Goal: Find specific fact: Find specific fact

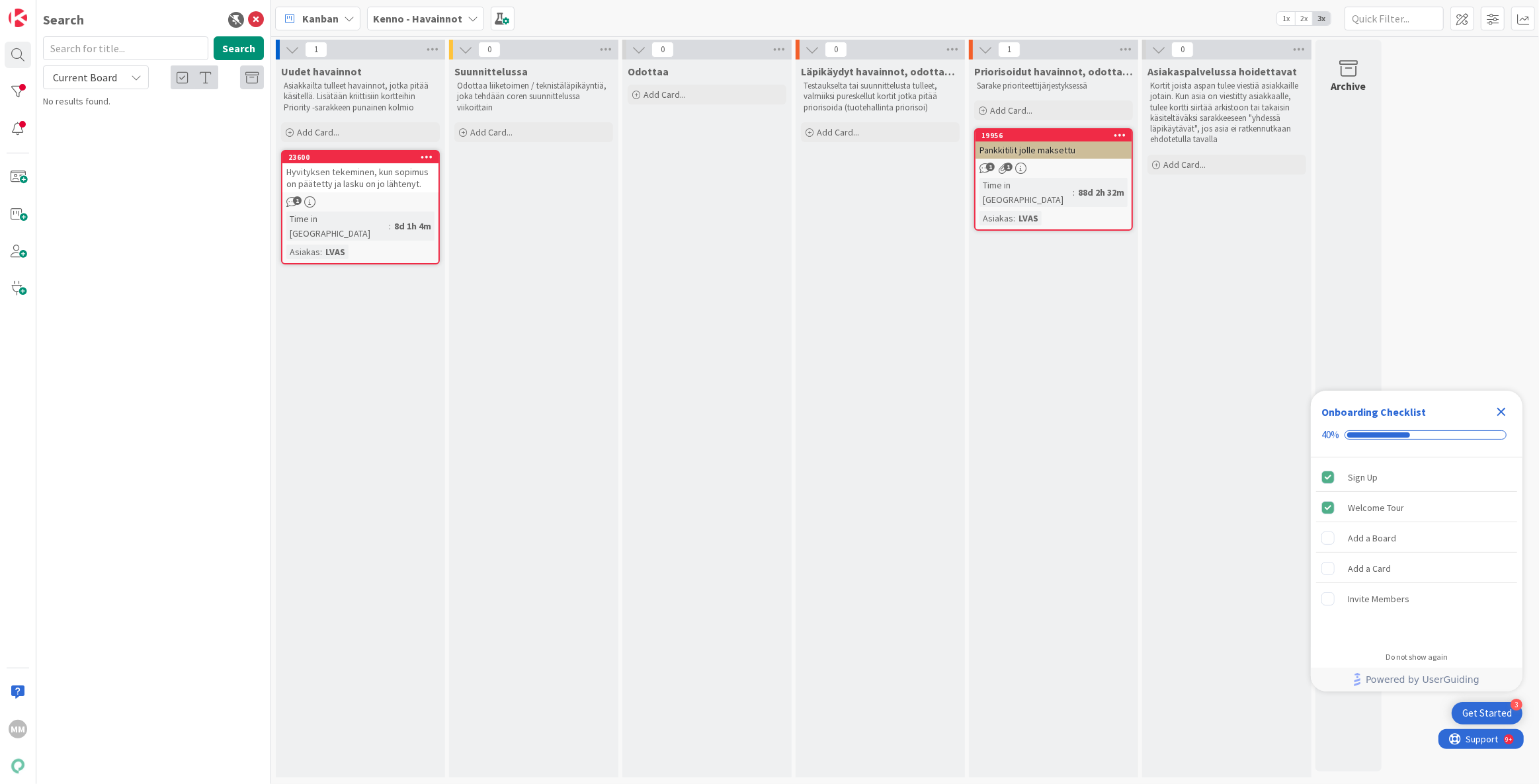
click at [428, 12] on b "Kenno - Havainnot" at bounding box center [417, 18] width 89 height 13
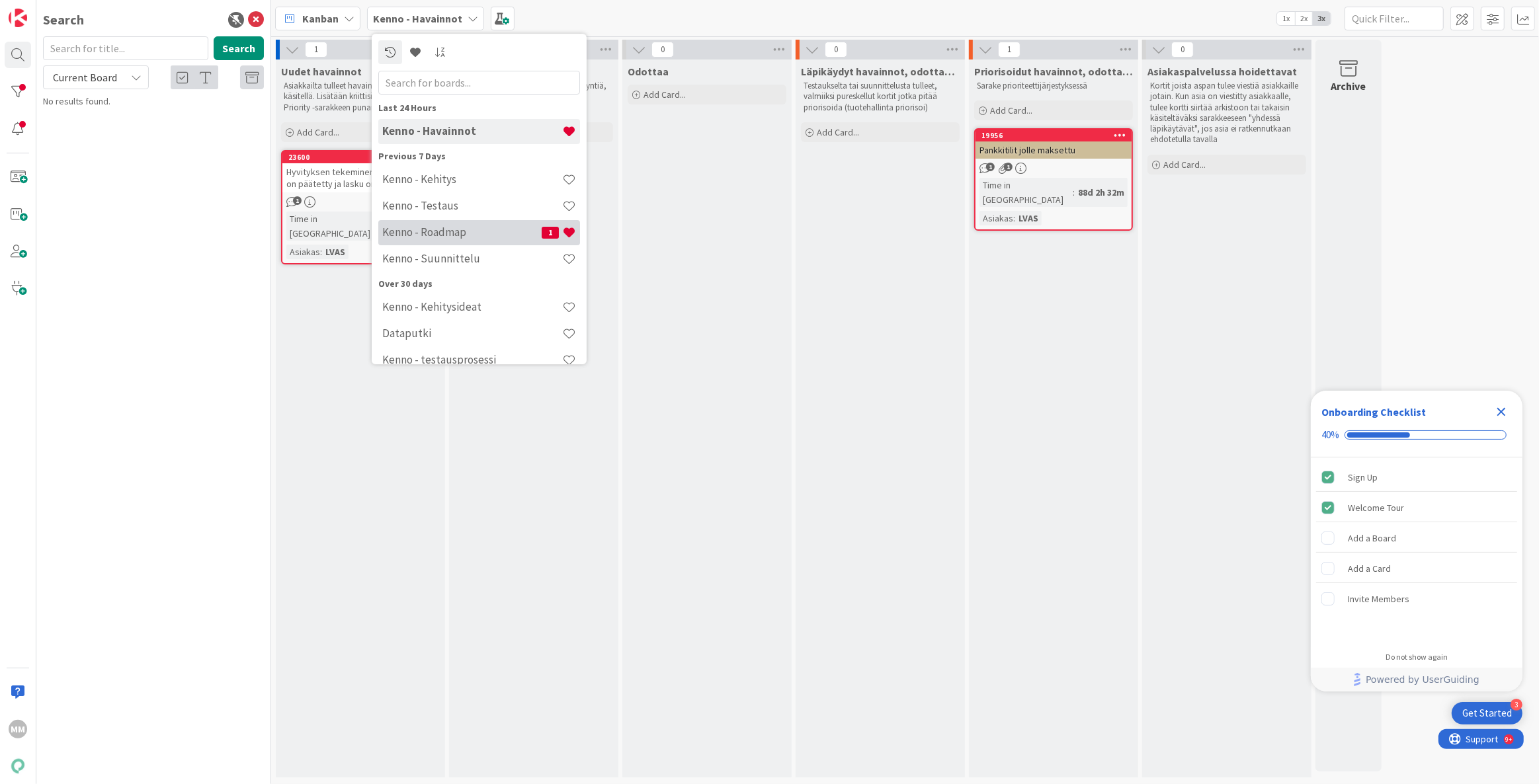
click at [427, 241] on div "Kenno - Roadmap 1" at bounding box center [479, 232] width 202 height 25
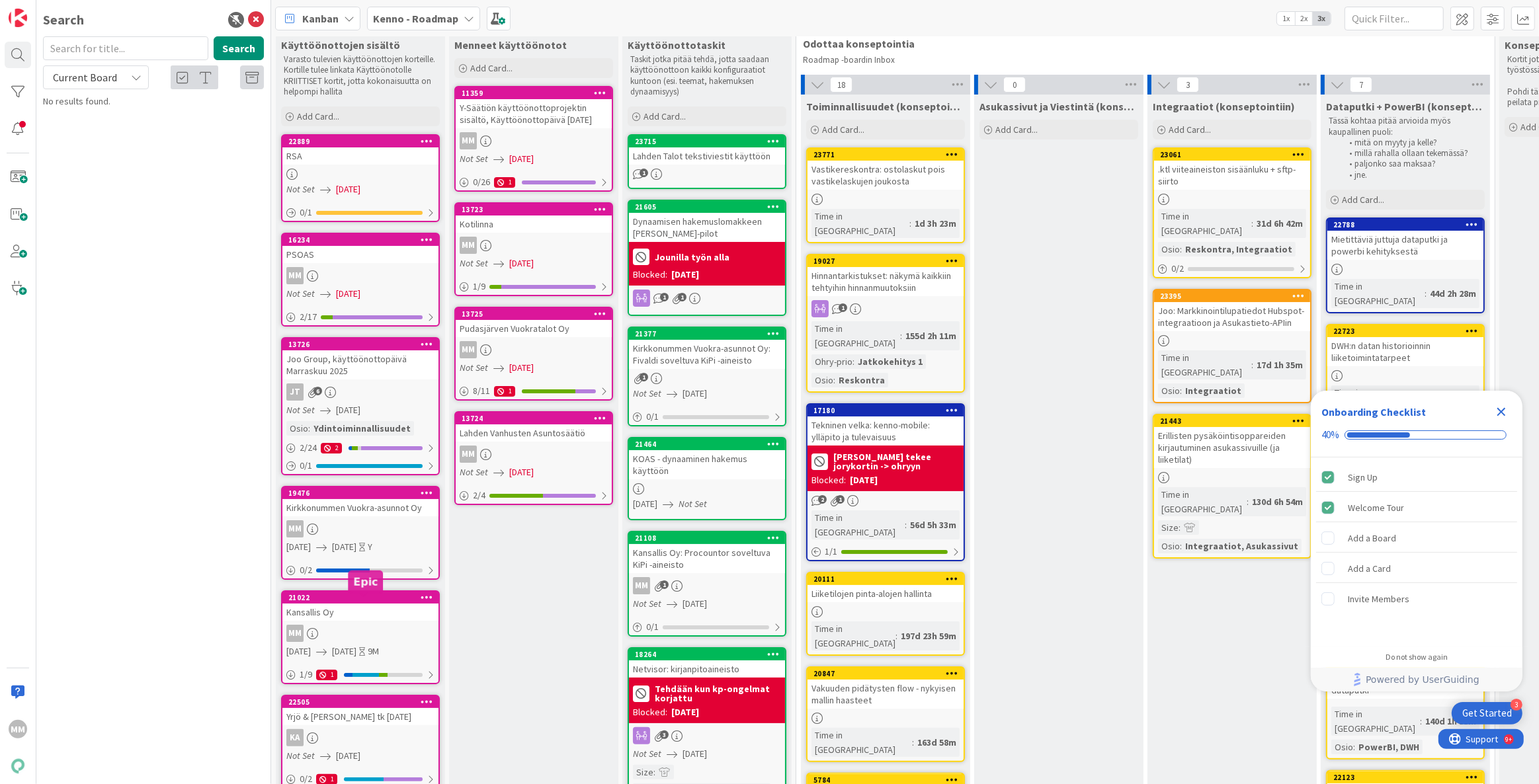
scroll to position [60, 0]
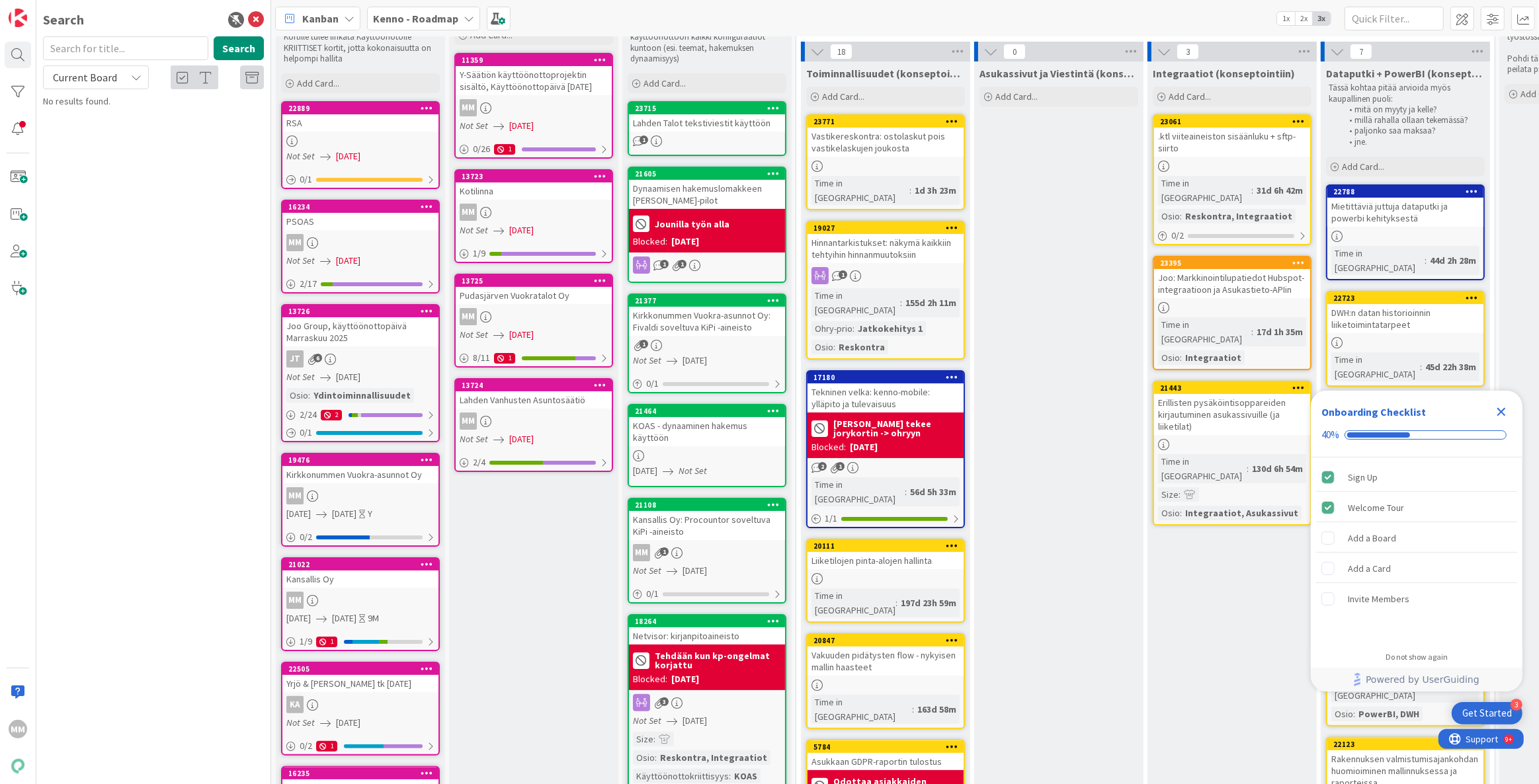
click at [370, 602] on div "MM" at bounding box center [360, 599] width 156 height 17
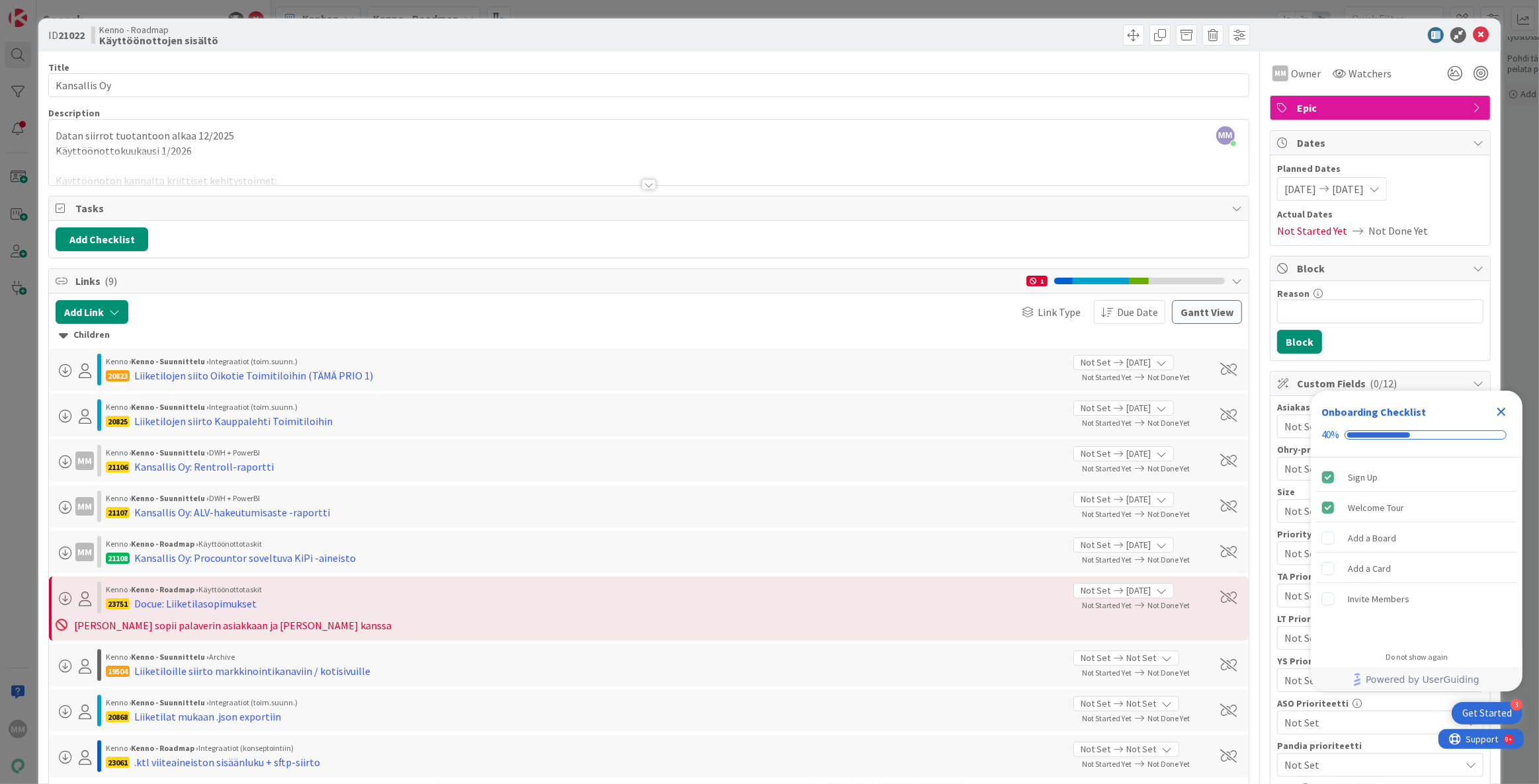
scroll to position [120, 0]
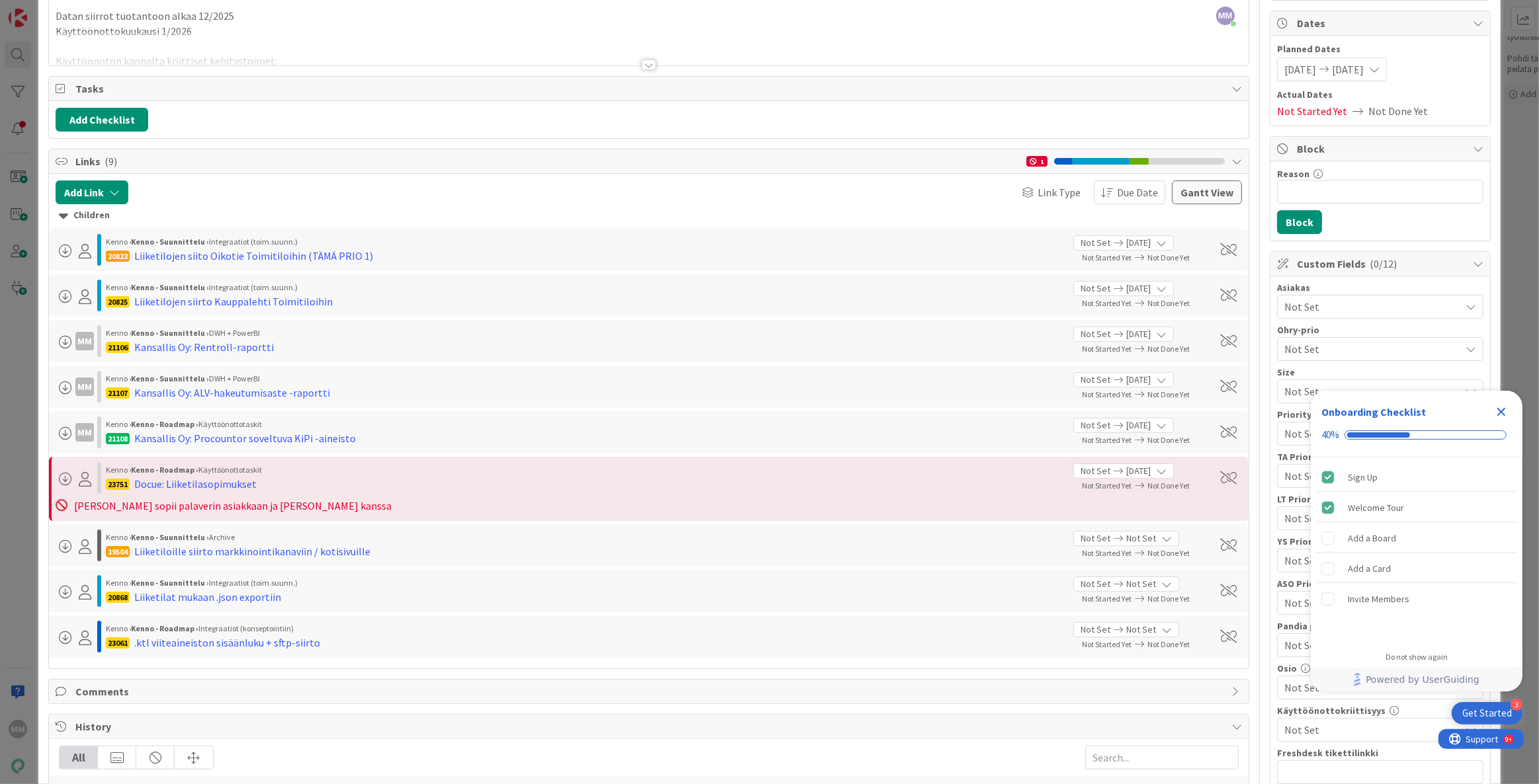
click at [1502, 406] on icon "Close Checklist" at bounding box center [1501, 412] width 16 height 16
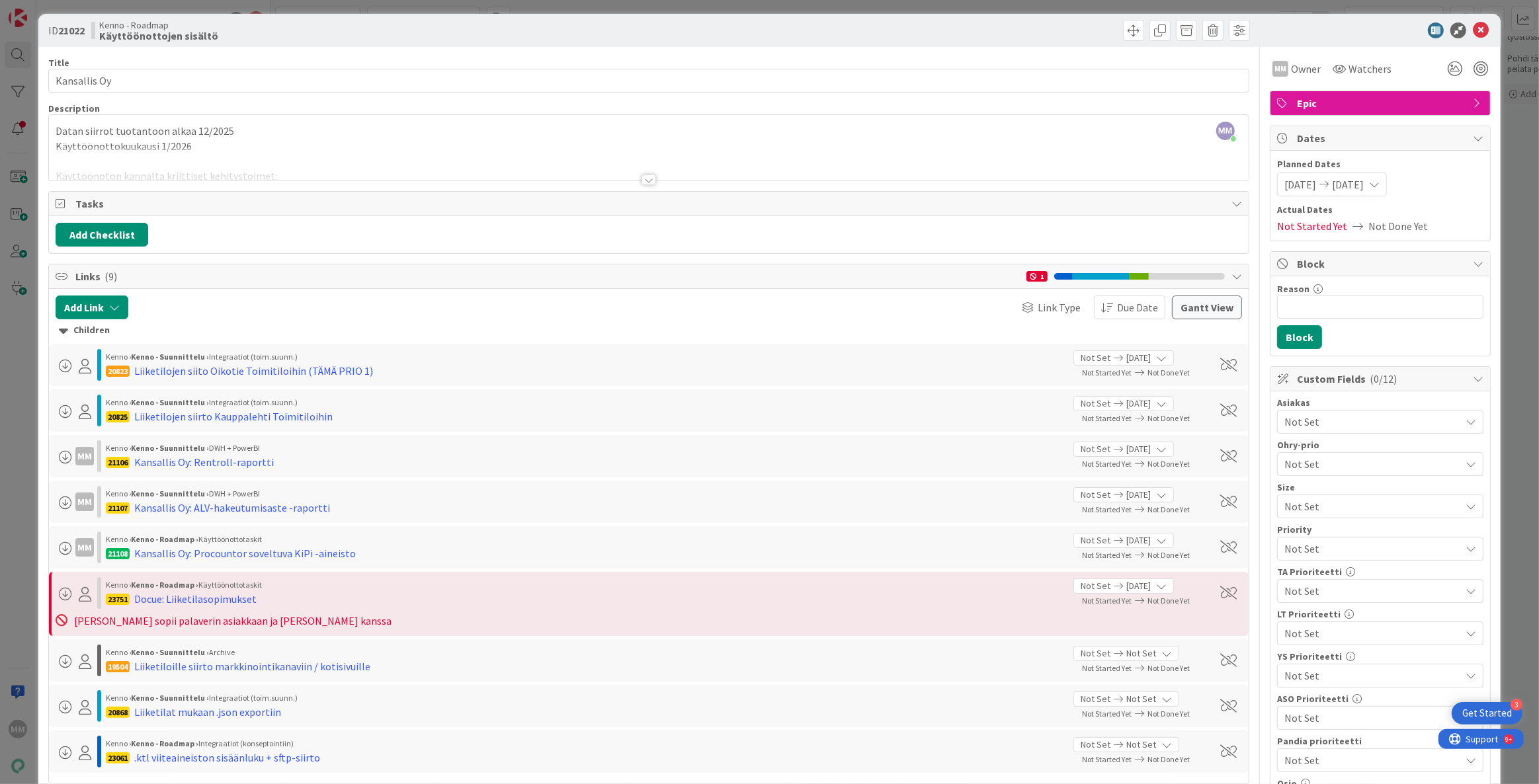
scroll to position [0, 0]
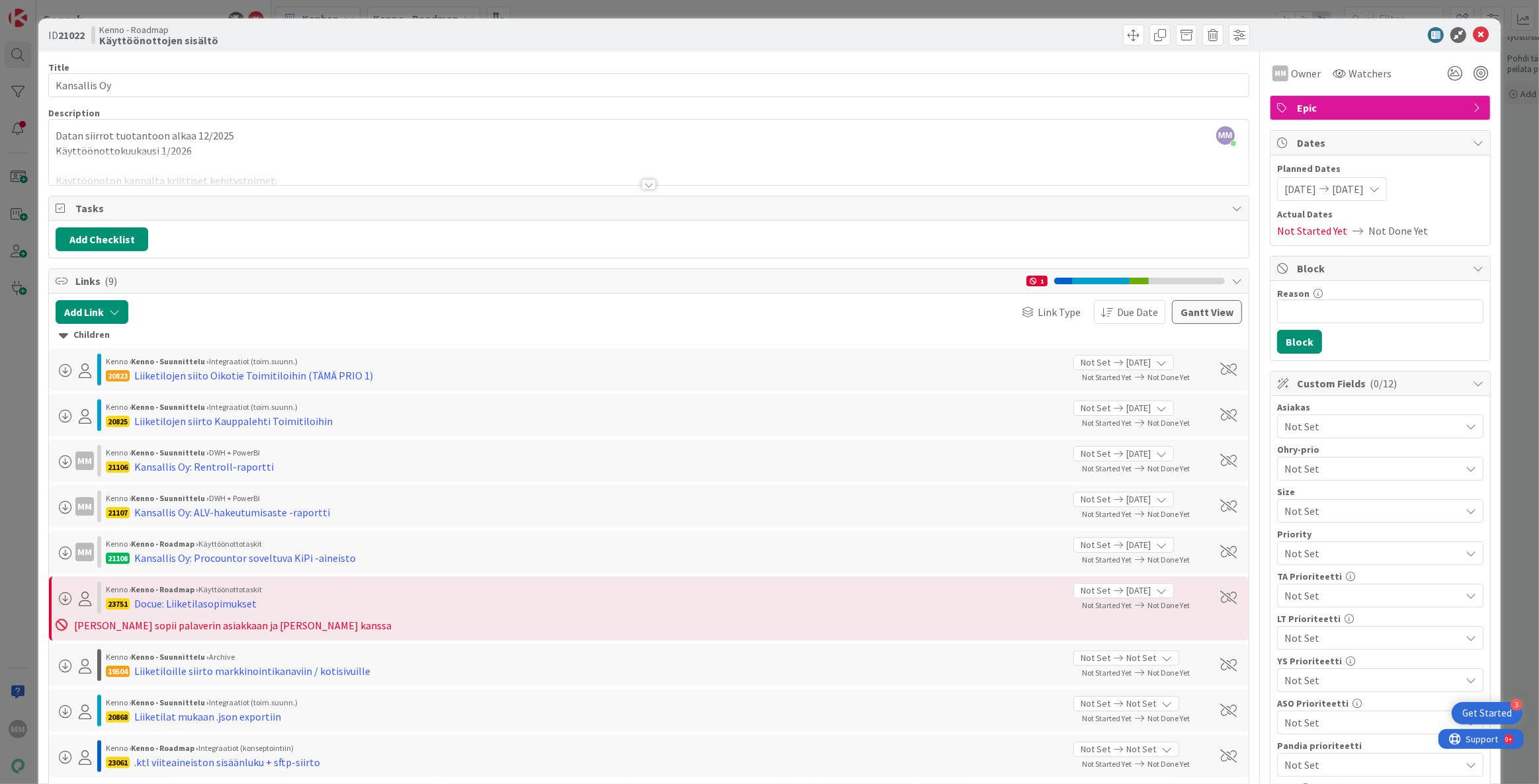
click at [645, 180] on div at bounding box center [649, 185] width 15 height 11
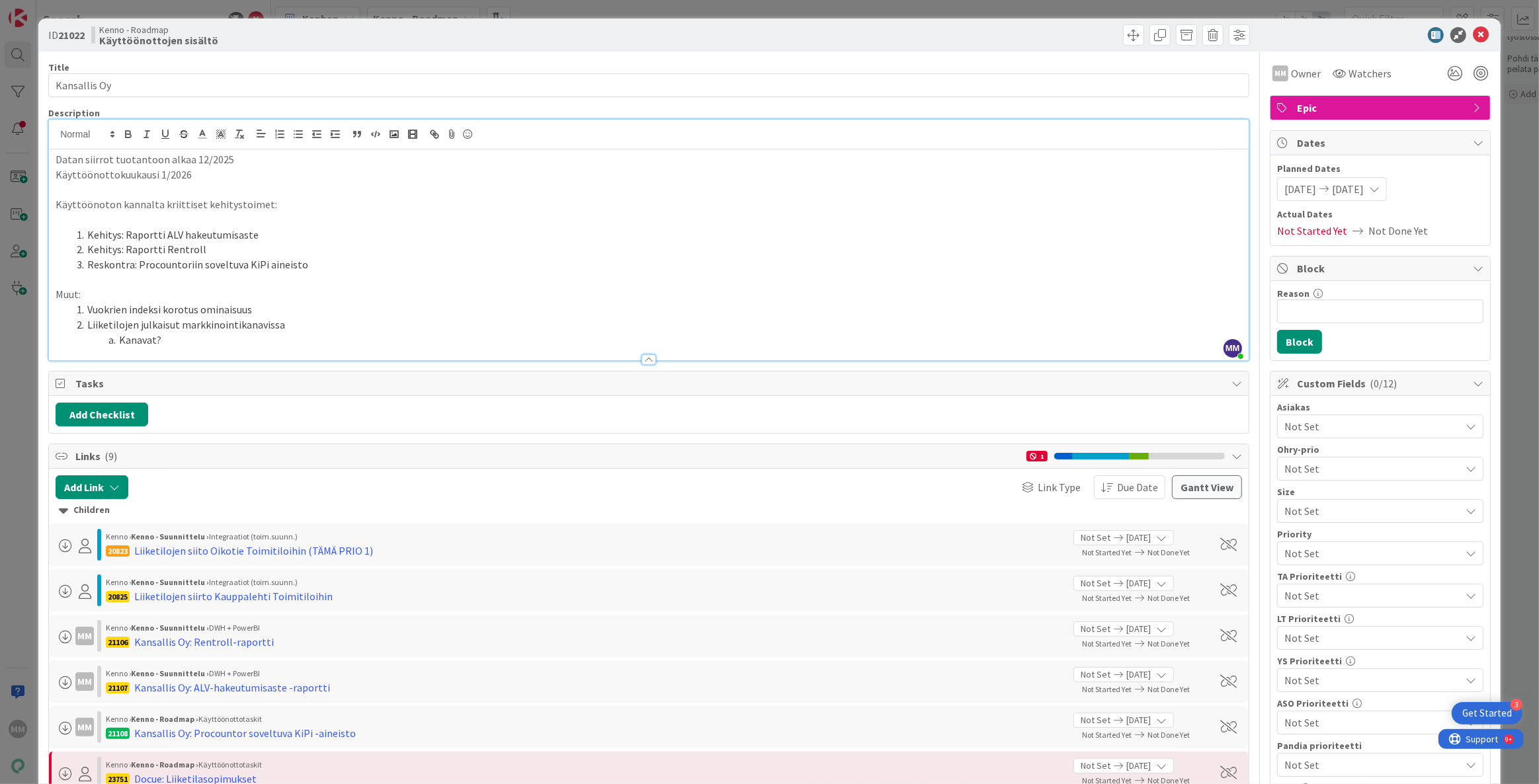
scroll to position [60, 0]
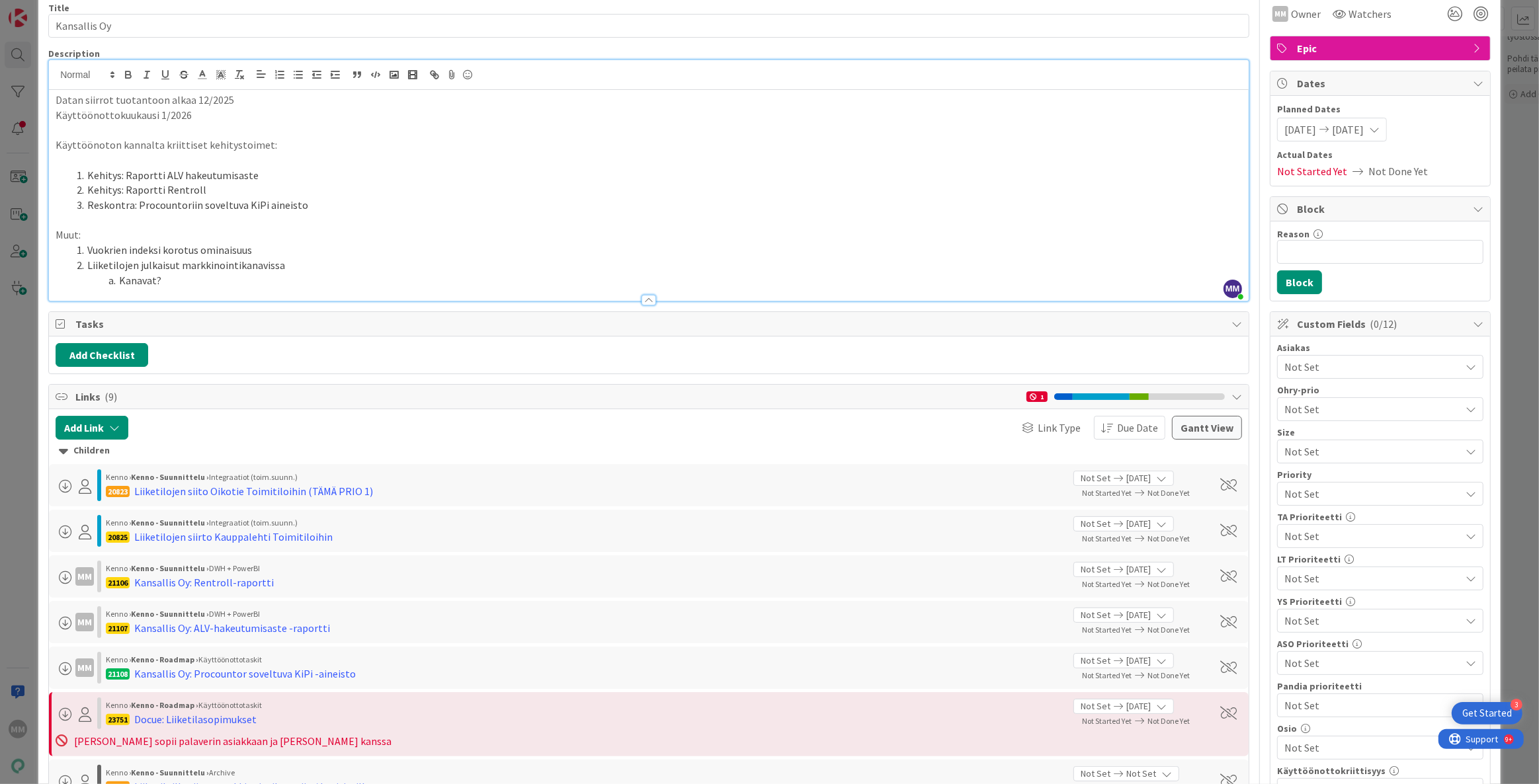
click at [168, 275] on li "Kanavat?" at bounding box center [657, 280] width 1171 height 15
drag, startPoint x: 158, startPoint y: 276, endPoint x: 121, endPoint y: 280, distance: 37.2
click at [121, 280] on li "Kanavat?" at bounding box center [657, 280] width 1171 height 15
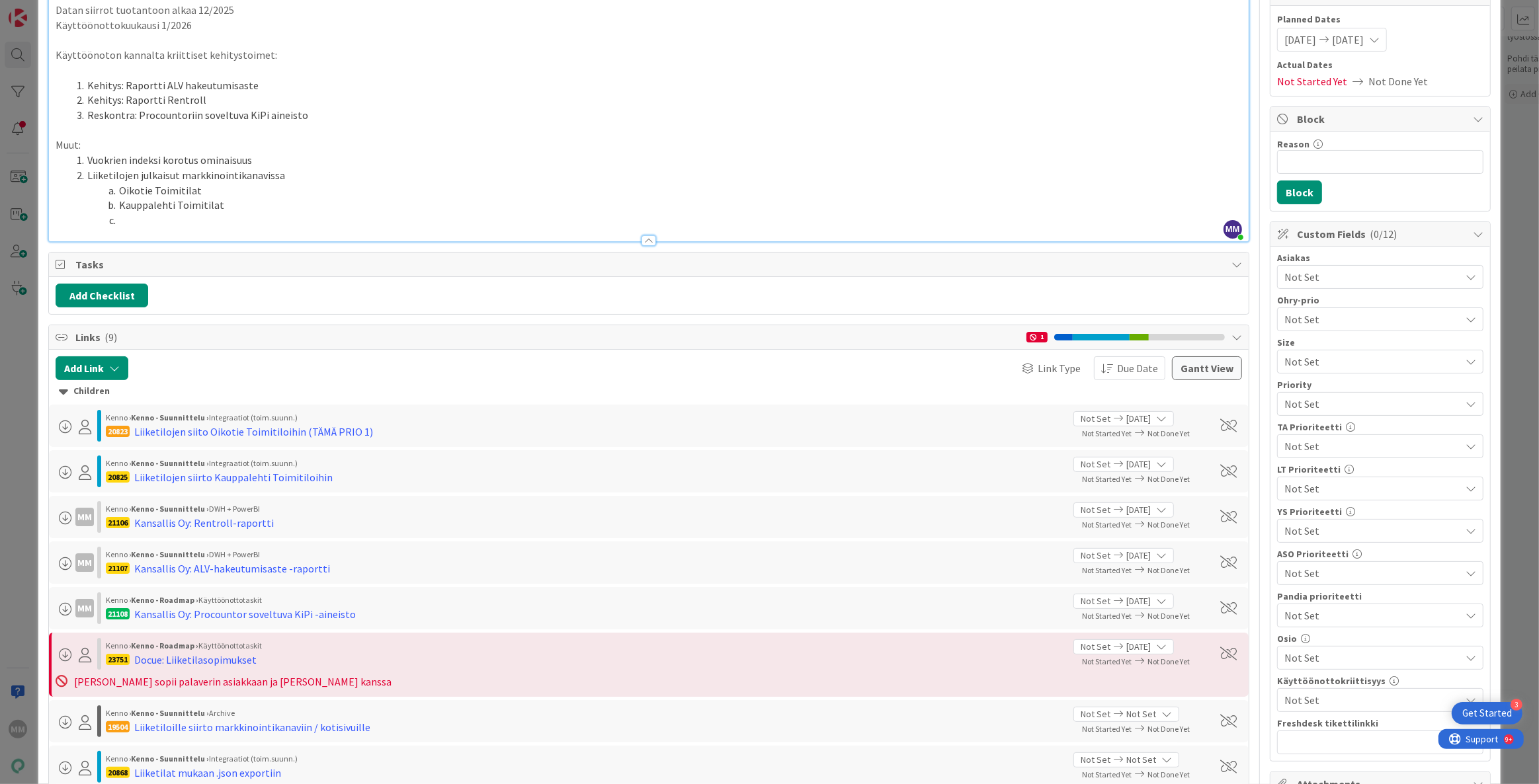
scroll to position [120, 0]
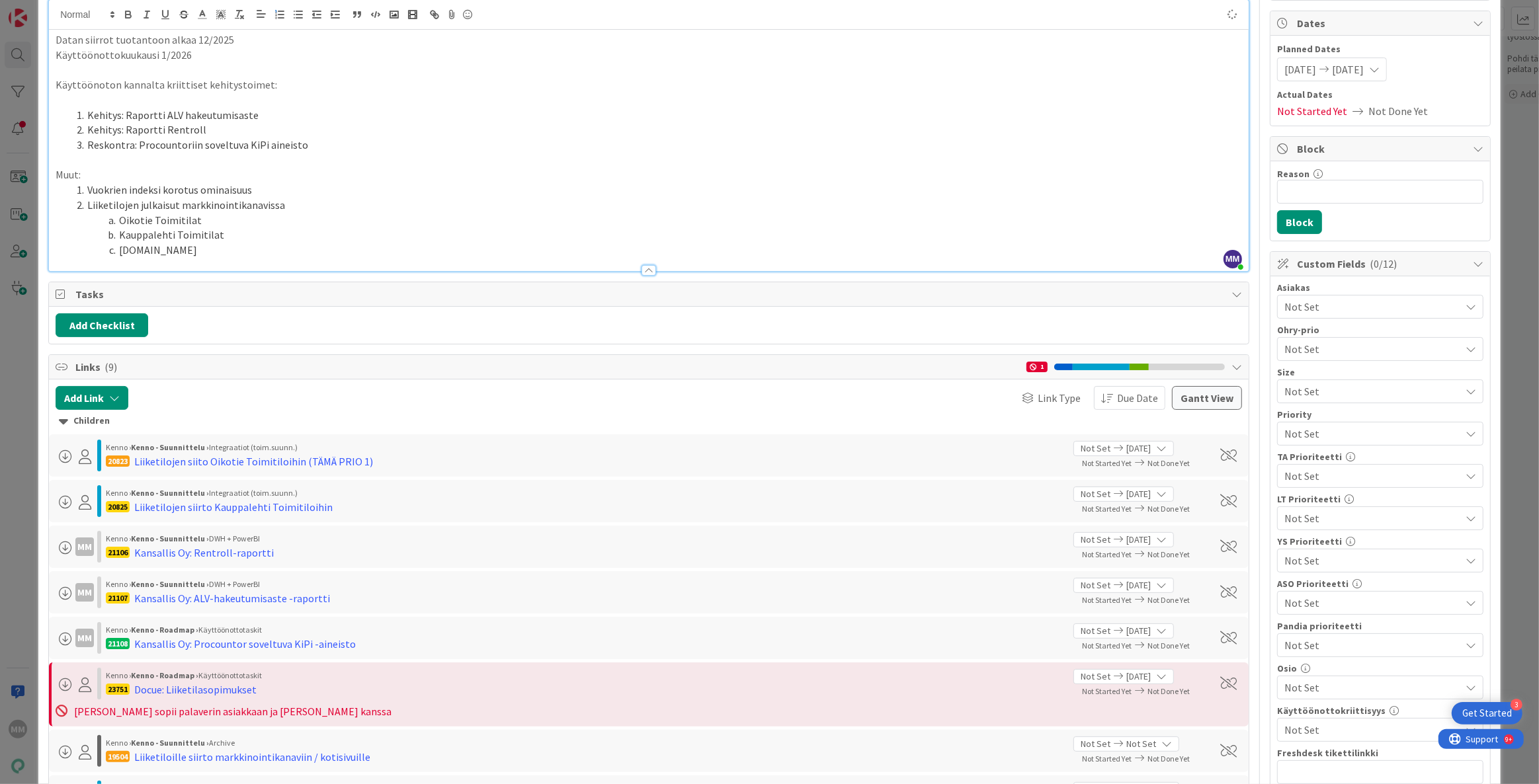
click at [289, 224] on li "Oikotie Toimitilat" at bounding box center [657, 219] width 1171 height 15
click at [220, 251] on li "Toimitilat.fi" at bounding box center [657, 249] width 1171 height 15
click at [172, 247] on li "Toimitilat.fi?" at bounding box center [657, 249] width 1171 height 15
click at [169, 249] on li "Toimitilat.fi?" at bounding box center [657, 249] width 1171 height 15
click at [291, 251] on li "Toimitilat.fi ?" at bounding box center [657, 249] width 1171 height 15
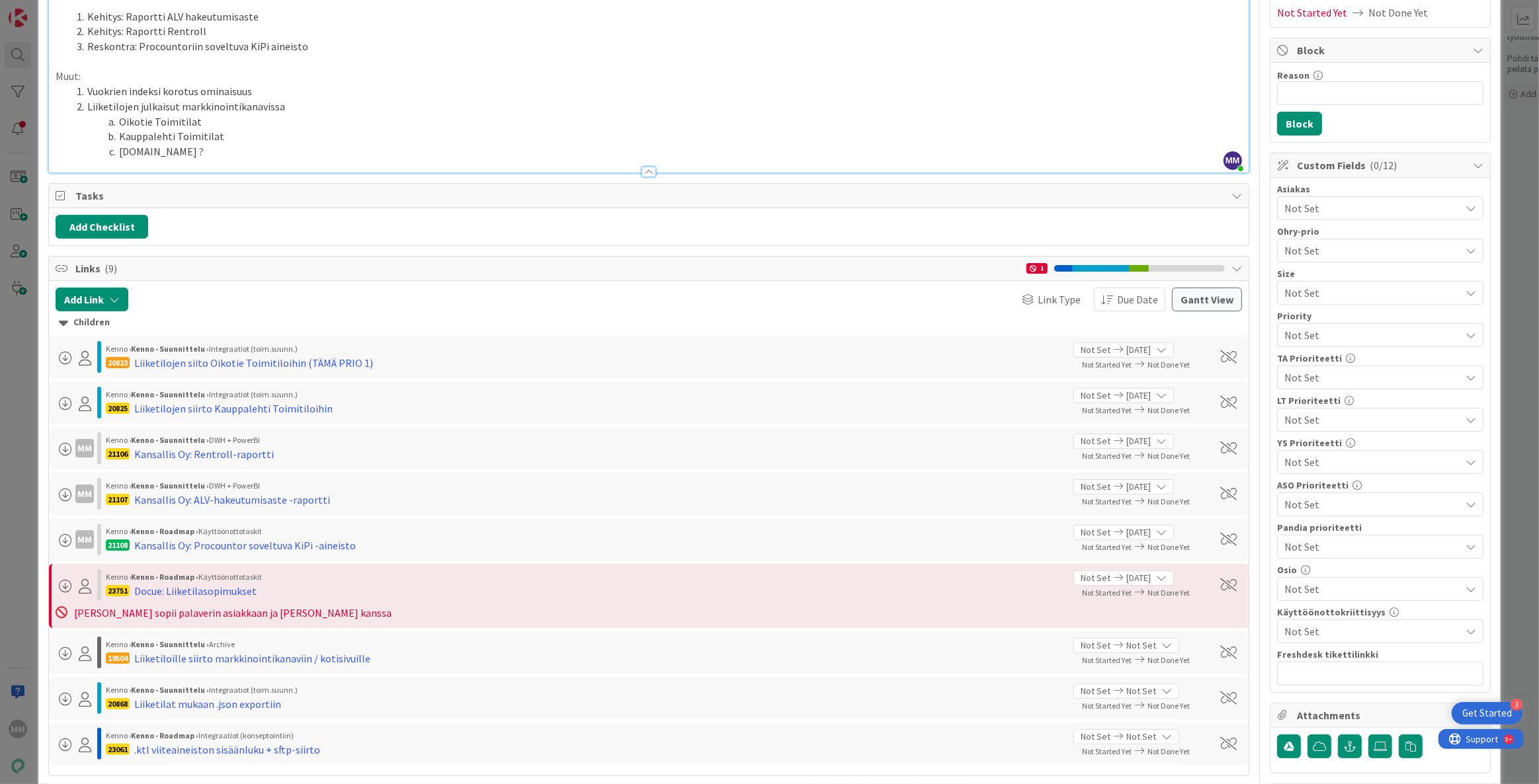
scroll to position [300, 0]
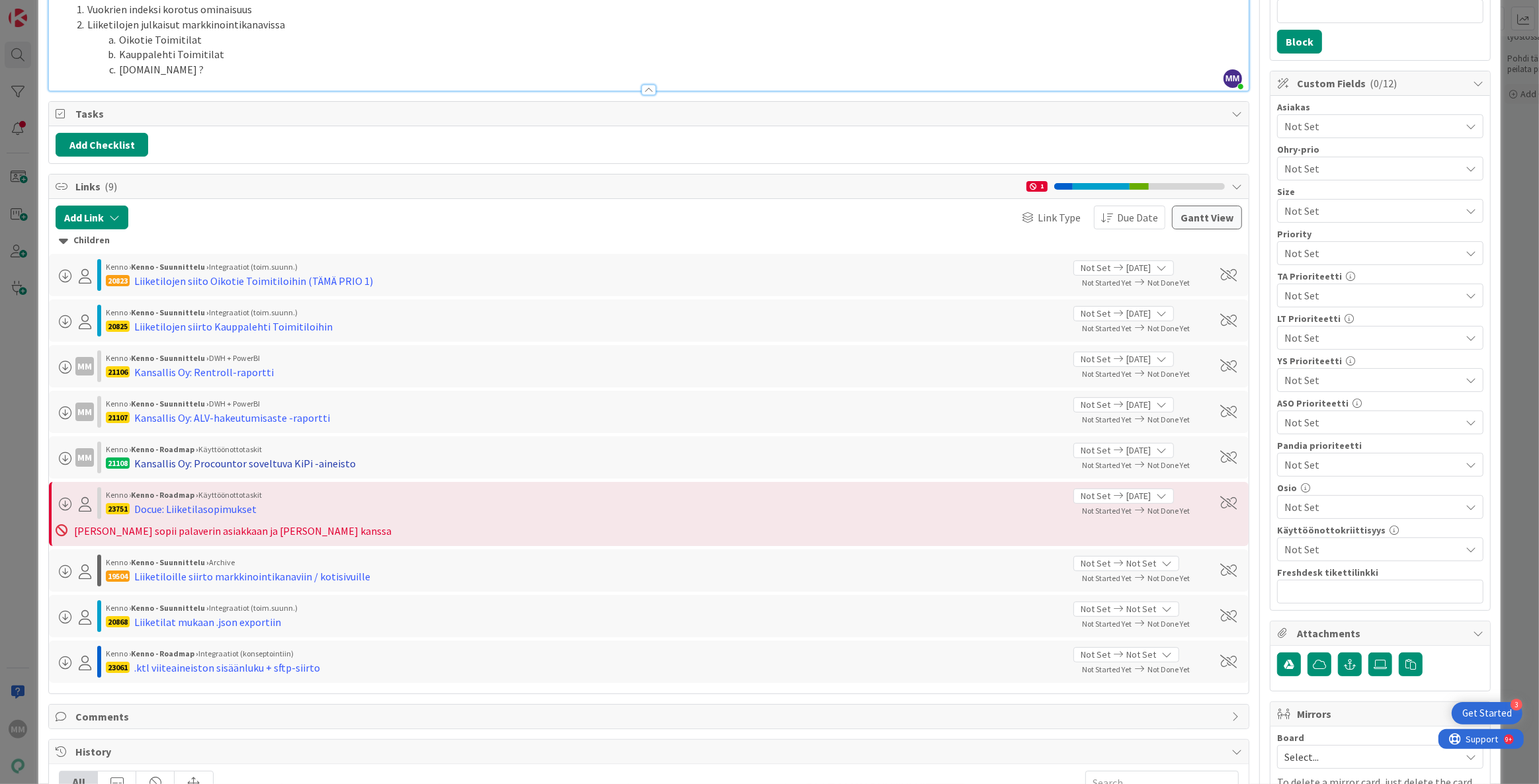
click at [221, 457] on div "Kansallis Oy: Procountor soveltuva KiPi -aineisto" at bounding box center [245, 463] width 222 height 16
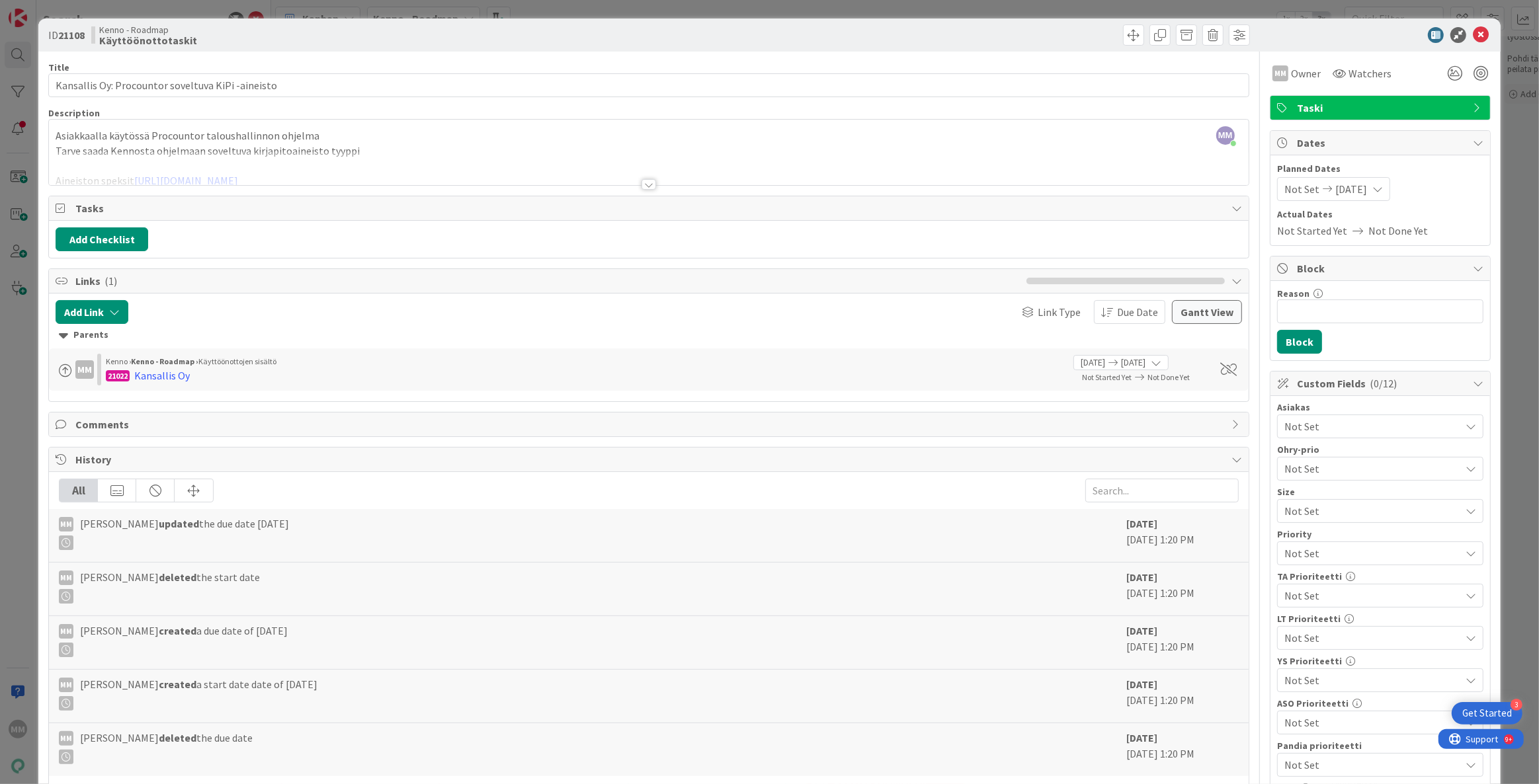
click at [648, 187] on div at bounding box center [649, 185] width 15 height 11
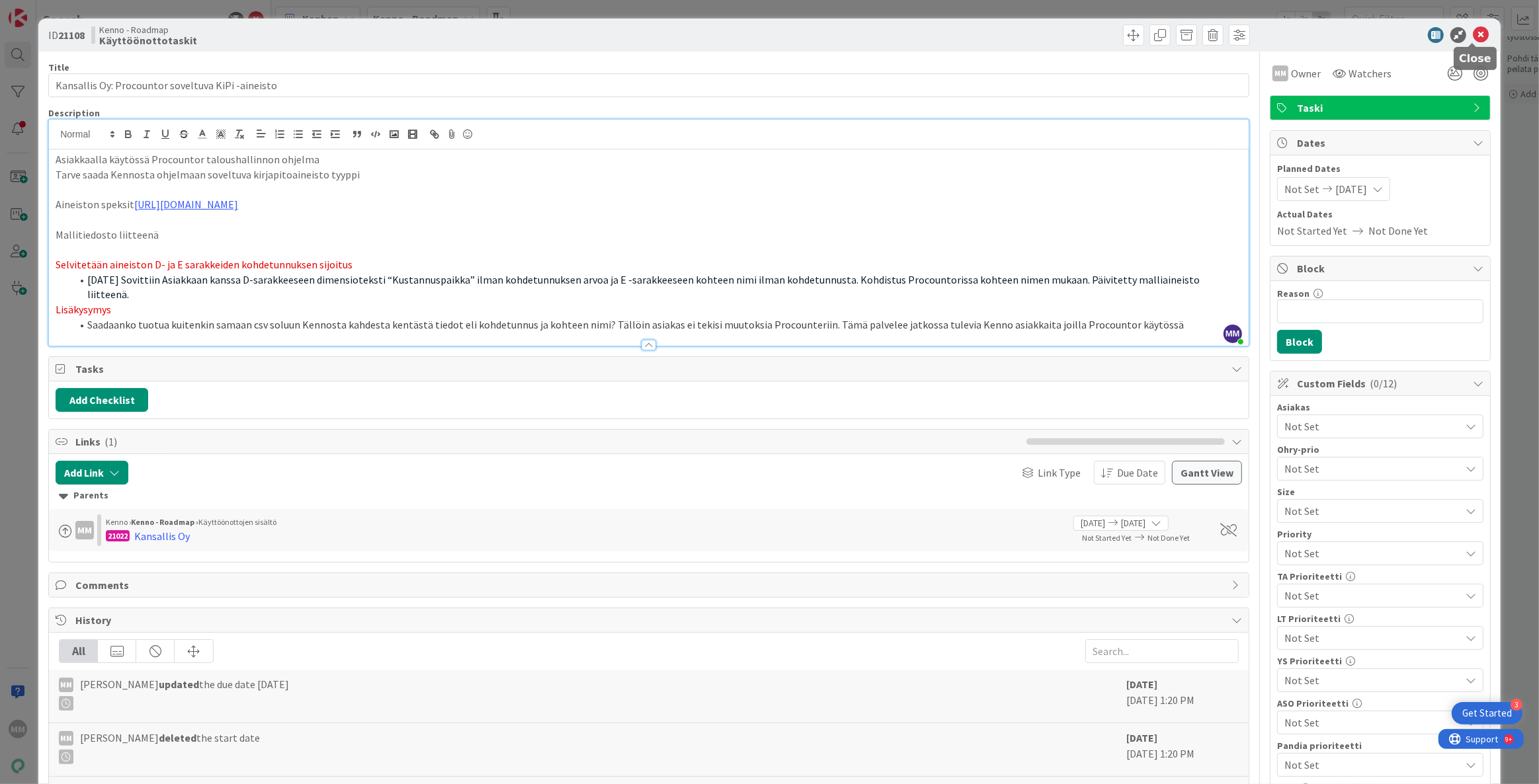
click at [1472, 28] on icon at bounding box center [1480, 35] width 16 height 16
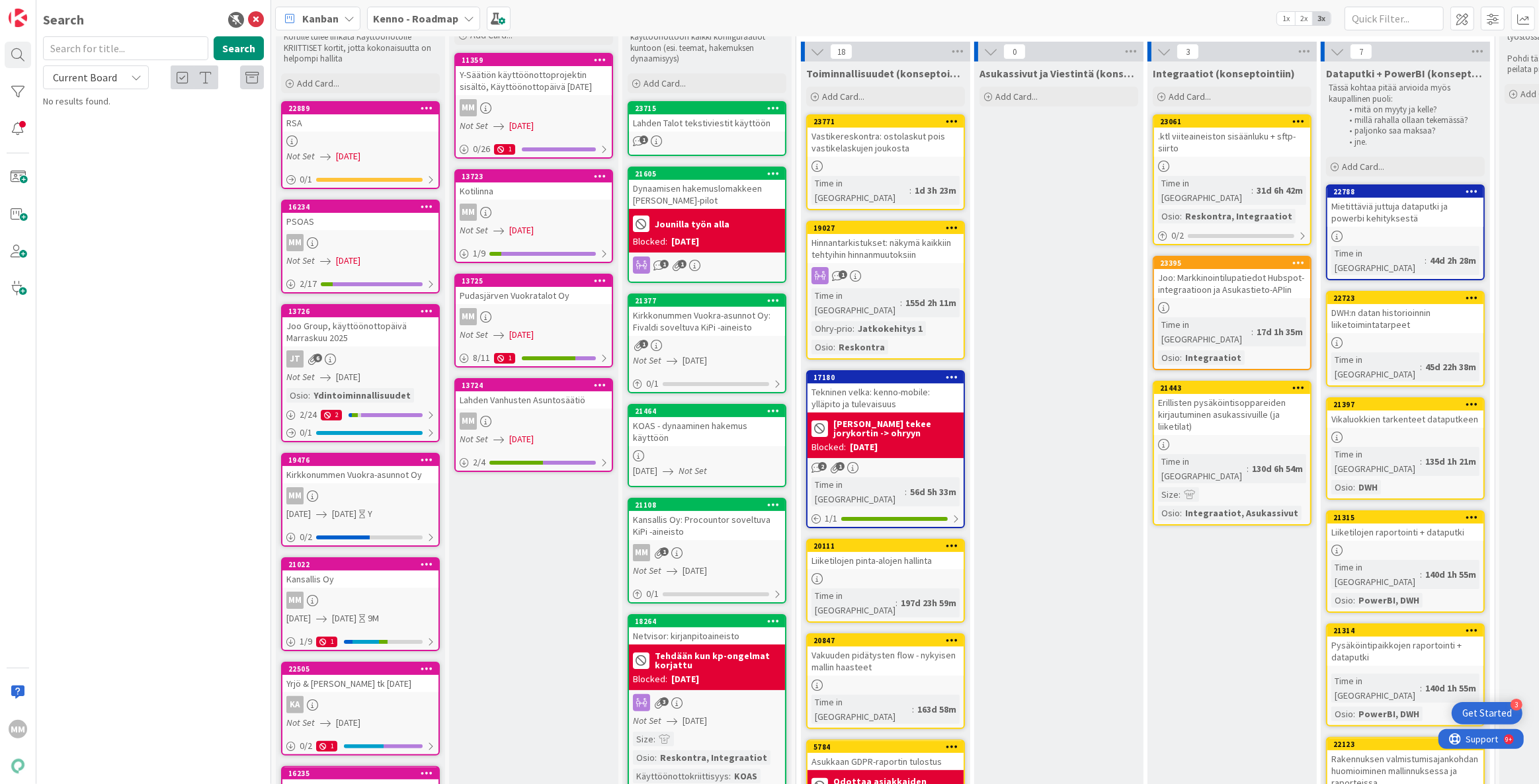
click at [334, 594] on div "MM" at bounding box center [360, 599] width 156 height 17
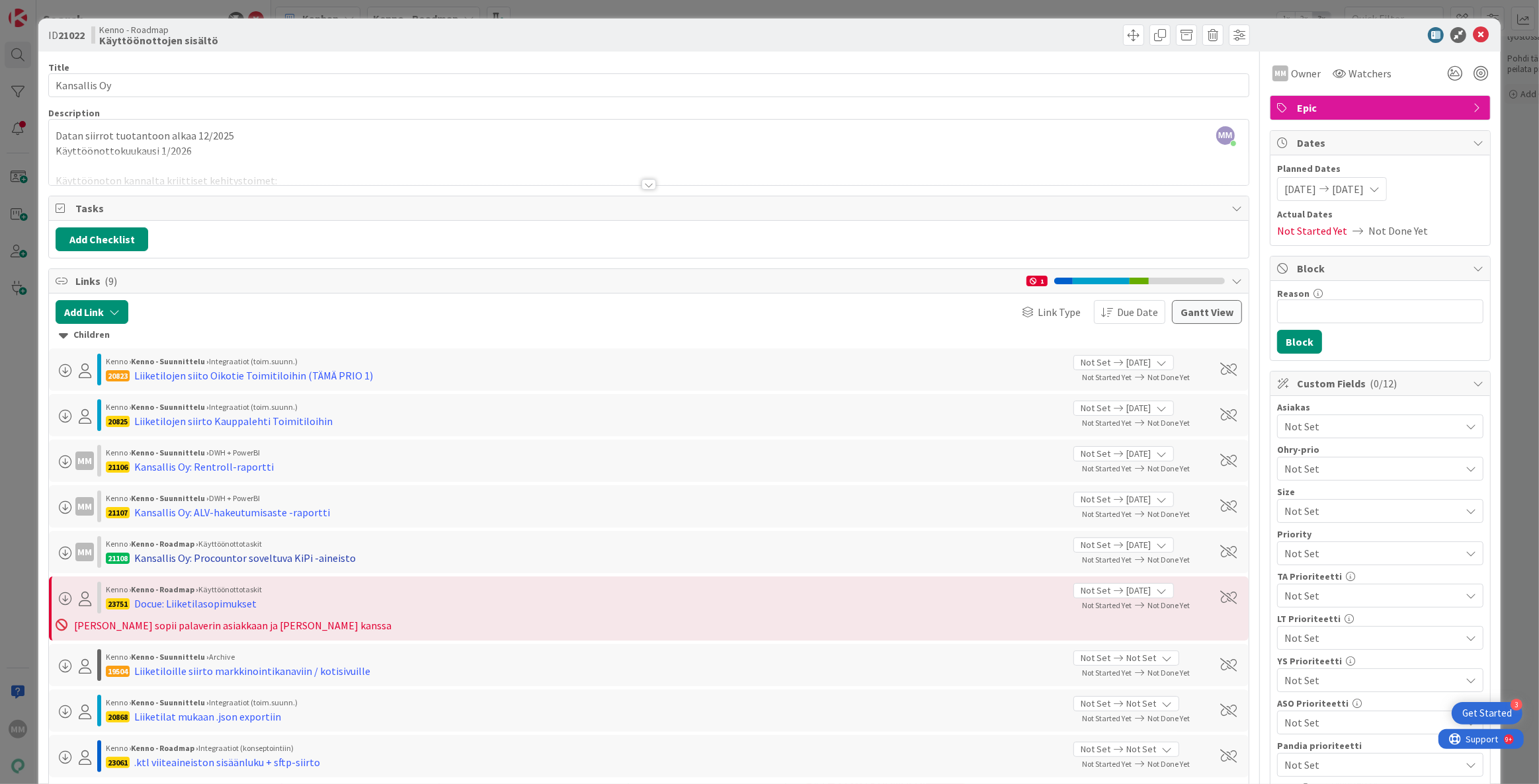
click at [231, 554] on div "Kansallis Oy: Procountor soveltuva KiPi -aineisto" at bounding box center [245, 558] width 222 height 16
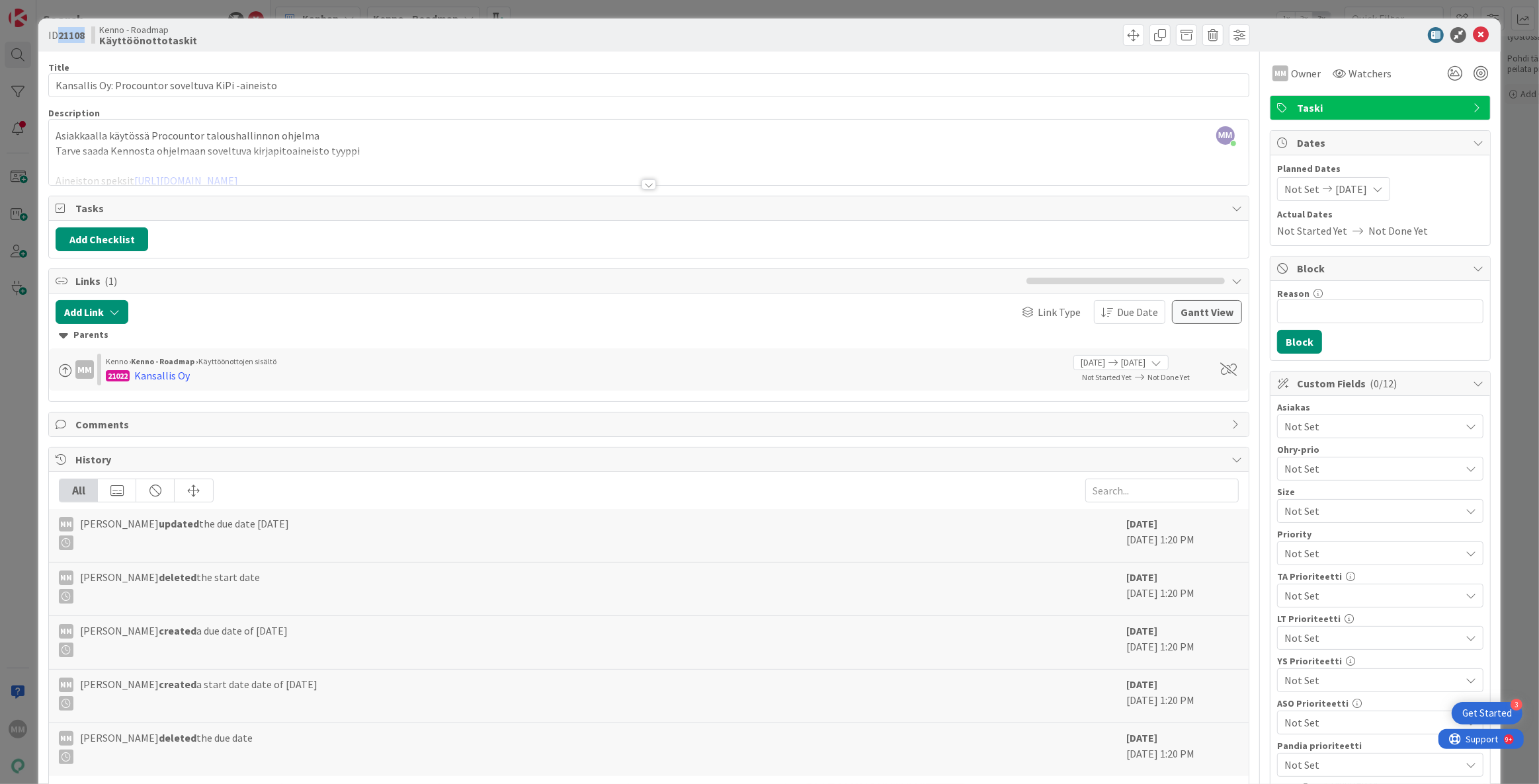
drag, startPoint x: 86, startPoint y: 38, endPoint x: 60, endPoint y: 42, distance: 26.3
click at [60, 42] on span "ID 21108" at bounding box center [66, 35] width 36 height 16
copy b "21108"
